Goal: Task Accomplishment & Management: Manage account settings

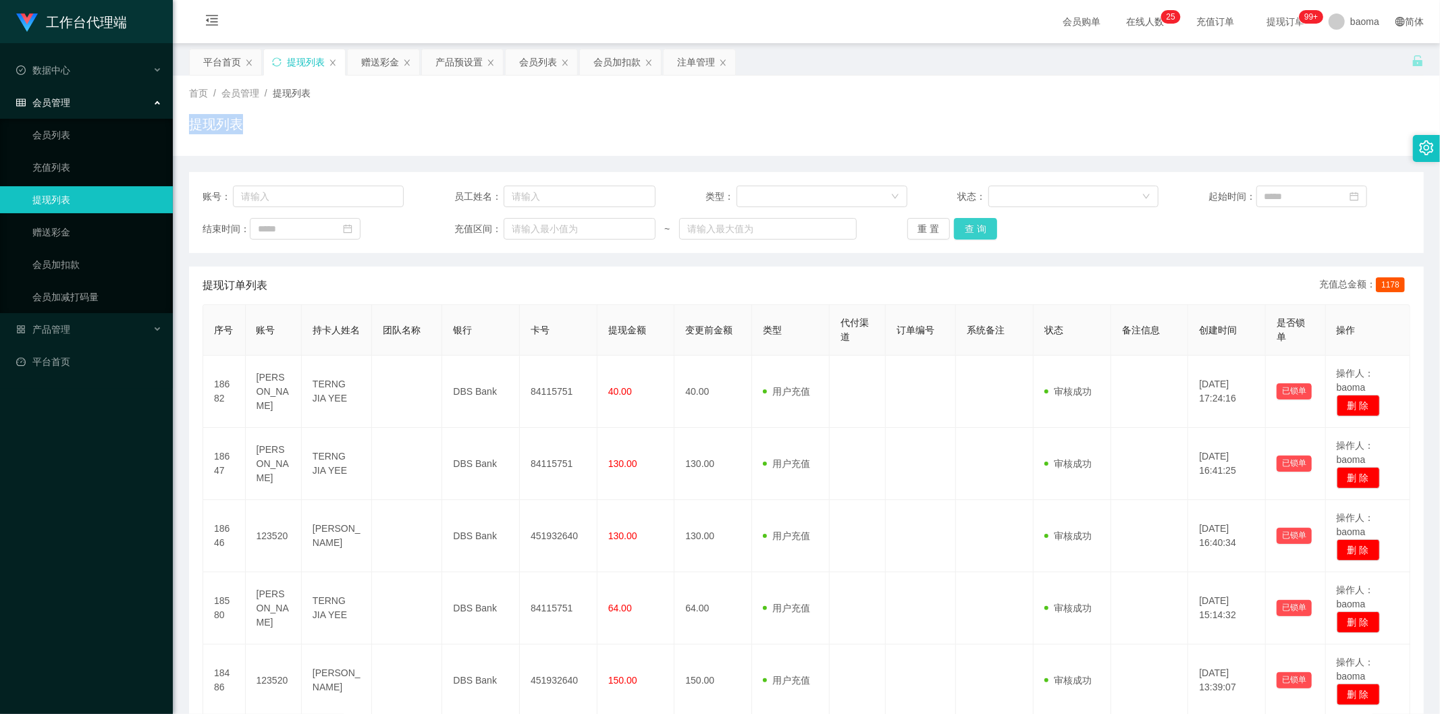
click at [966, 225] on button "查 询" at bounding box center [975, 229] width 43 height 22
click at [967, 225] on button "查 询" at bounding box center [975, 229] width 43 height 22
drag, startPoint x: 791, startPoint y: 119, endPoint x: 689, endPoint y: 105, distance: 102.8
click at [685, 109] on div "首页 / 会员管理 / 提现列表 / 提现列表" at bounding box center [806, 115] width 1235 height 59
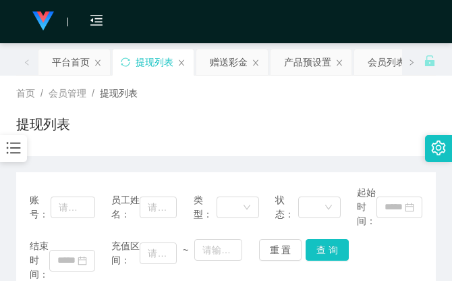
click at [325, 96] on div "首页 / 会员管理 / 提现列表 /" at bounding box center [226, 93] width 420 height 14
